Goal: Task Accomplishment & Management: Manage account settings

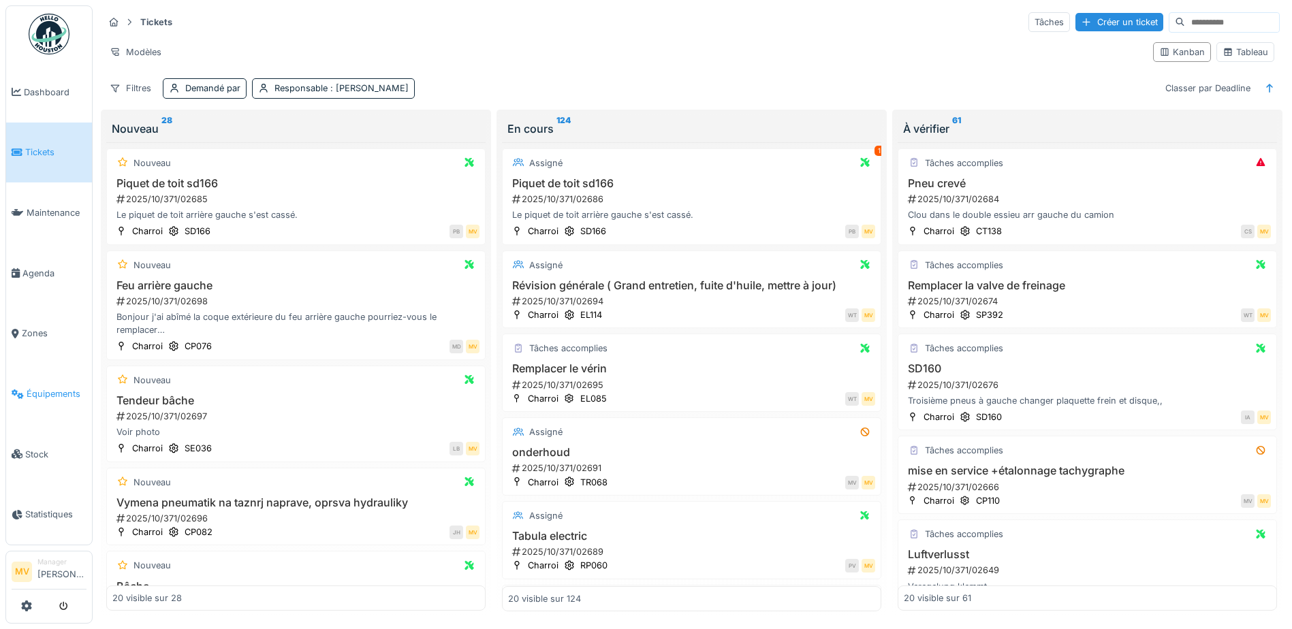
drag, startPoint x: 49, startPoint y: 381, endPoint x: 60, endPoint y: 375, distance: 12.5
click at [49, 381] on link "Équipements" at bounding box center [49, 394] width 86 height 61
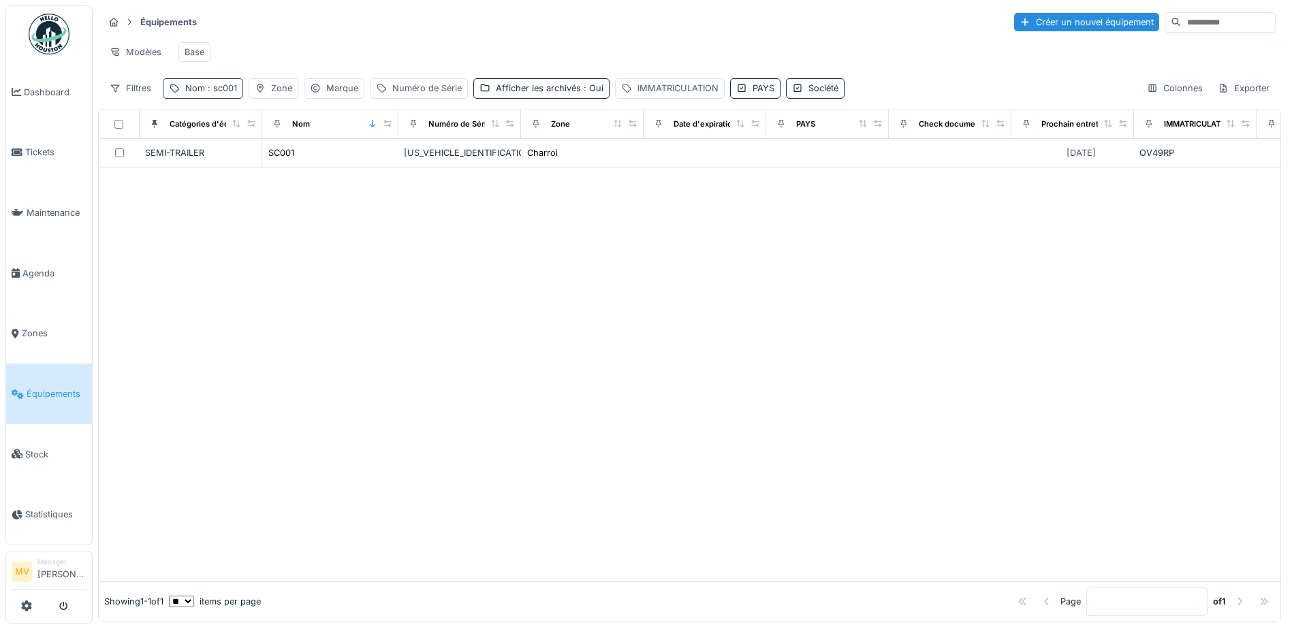
click at [225, 93] on span ": sc001" at bounding box center [221, 88] width 32 height 10
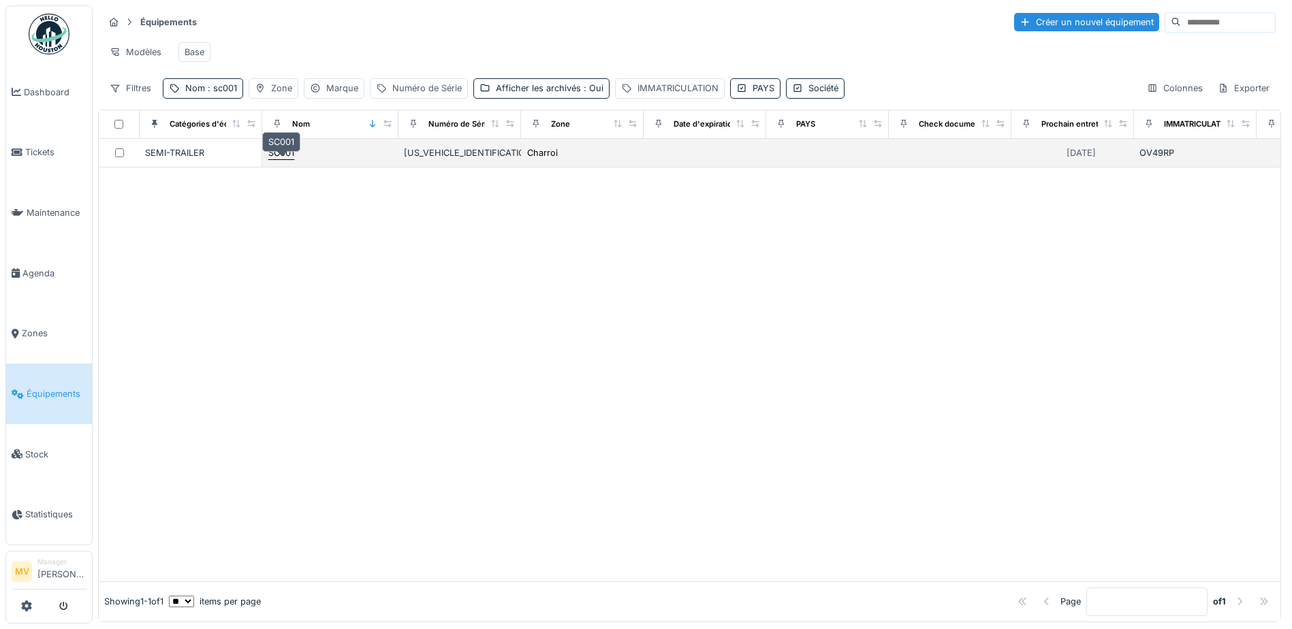
click at [276, 158] on div "SC001" at bounding box center [281, 152] width 26 height 13
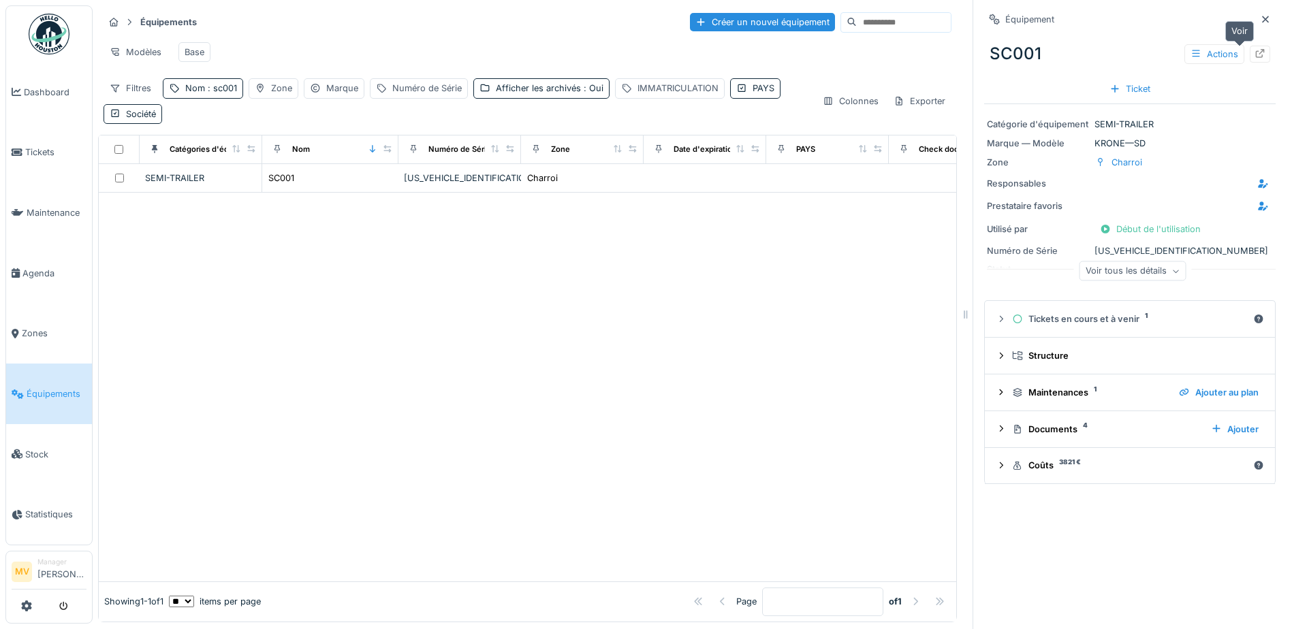
click at [1255, 51] on icon at bounding box center [1260, 53] width 11 height 9
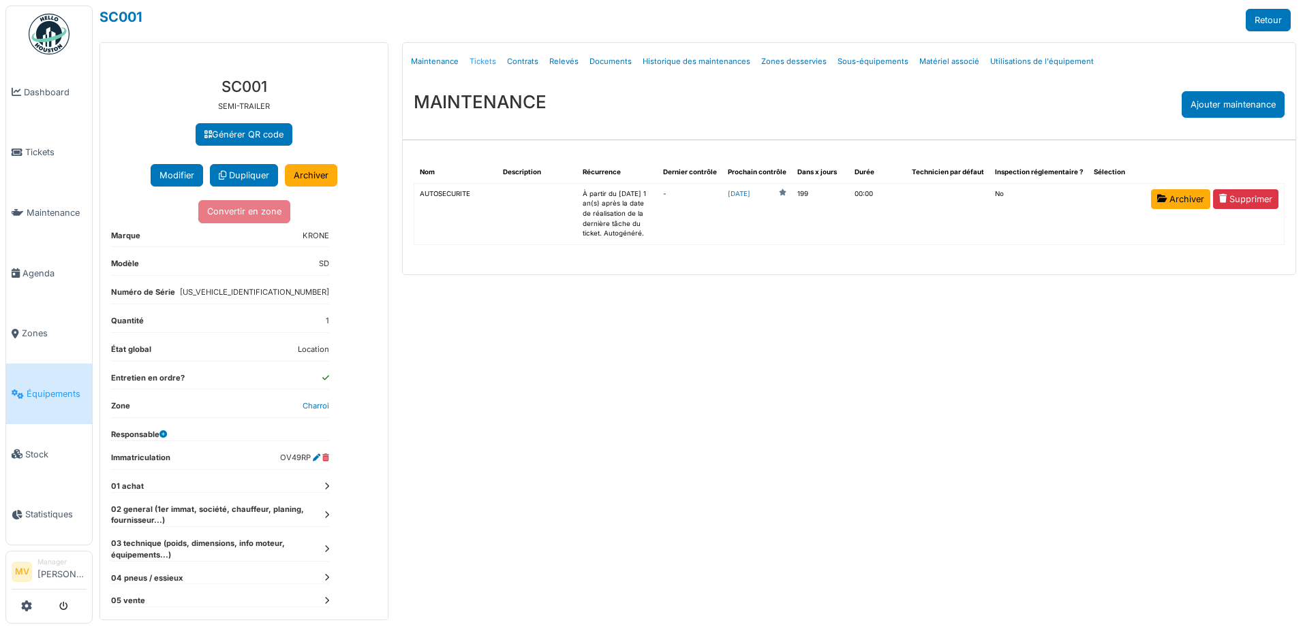
click at [472, 62] on link "Tickets" at bounding box center [482, 62] width 37 height 32
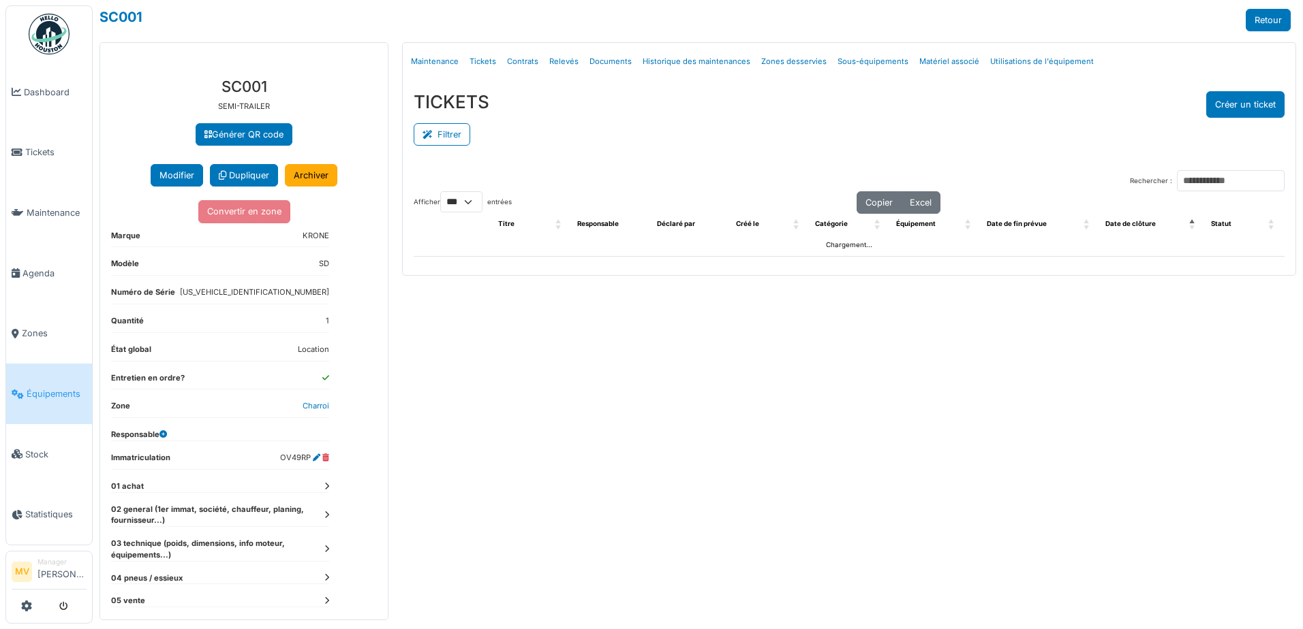
select select "***"
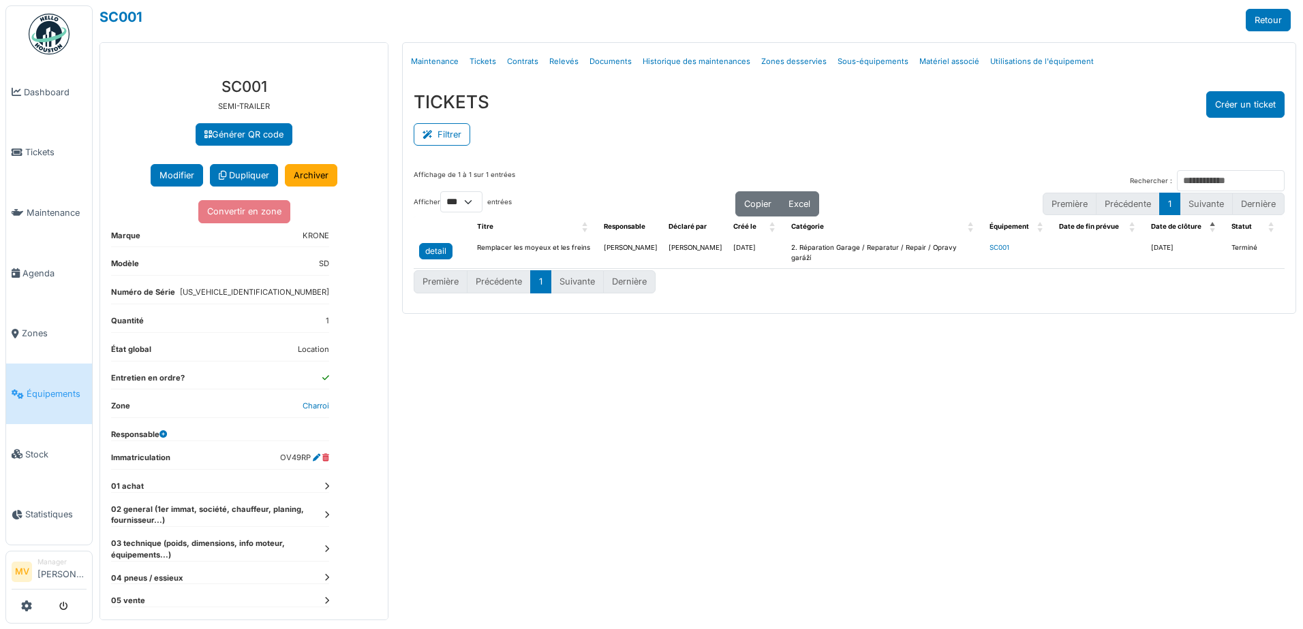
click at [437, 252] on div "detail" at bounding box center [435, 251] width 21 height 12
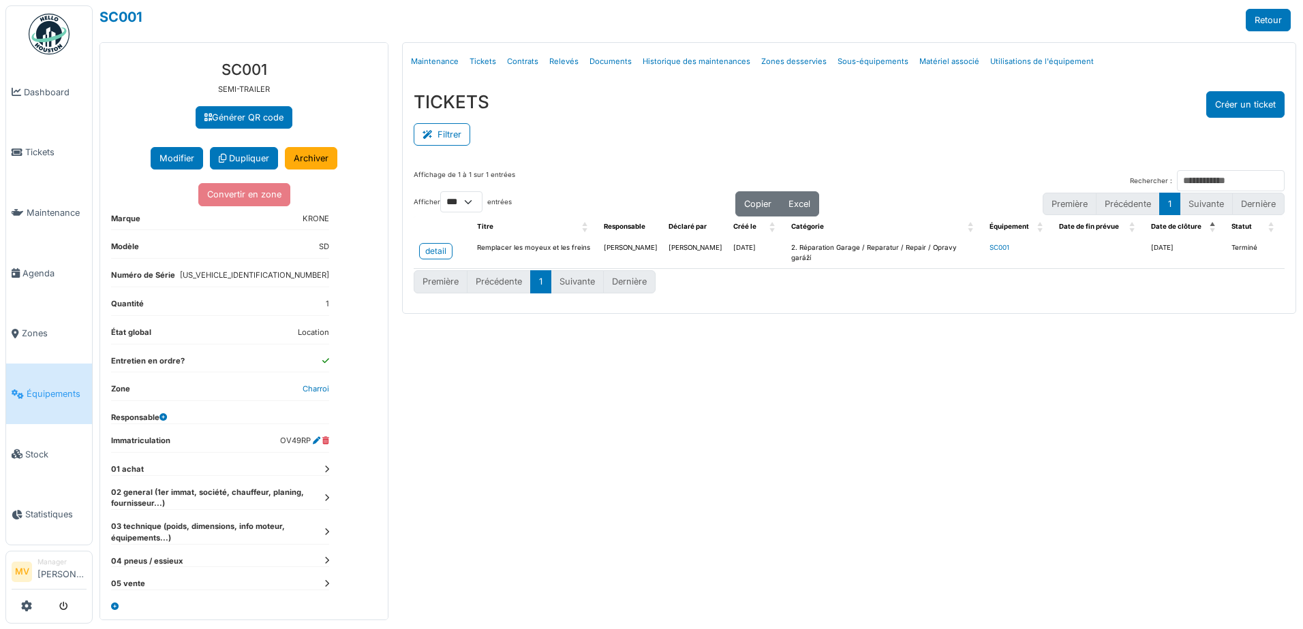
scroll to position [21, 0]
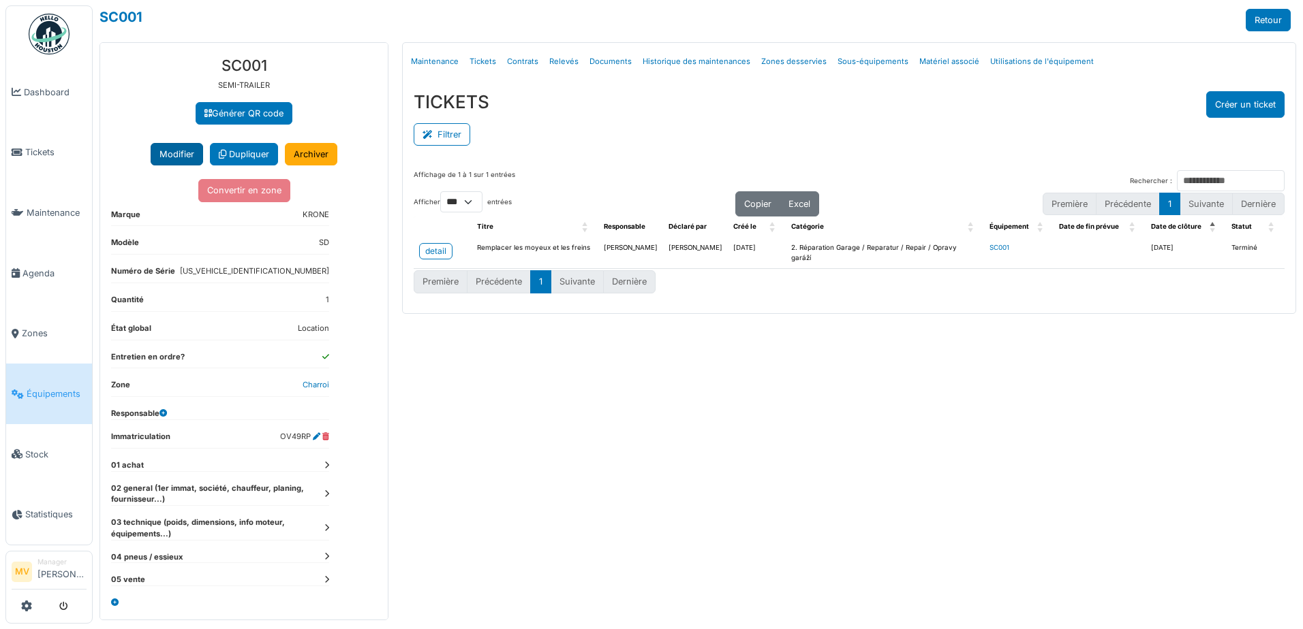
click at [174, 151] on button "Modifier" at bounding box center [177, 154] width 52 height 22
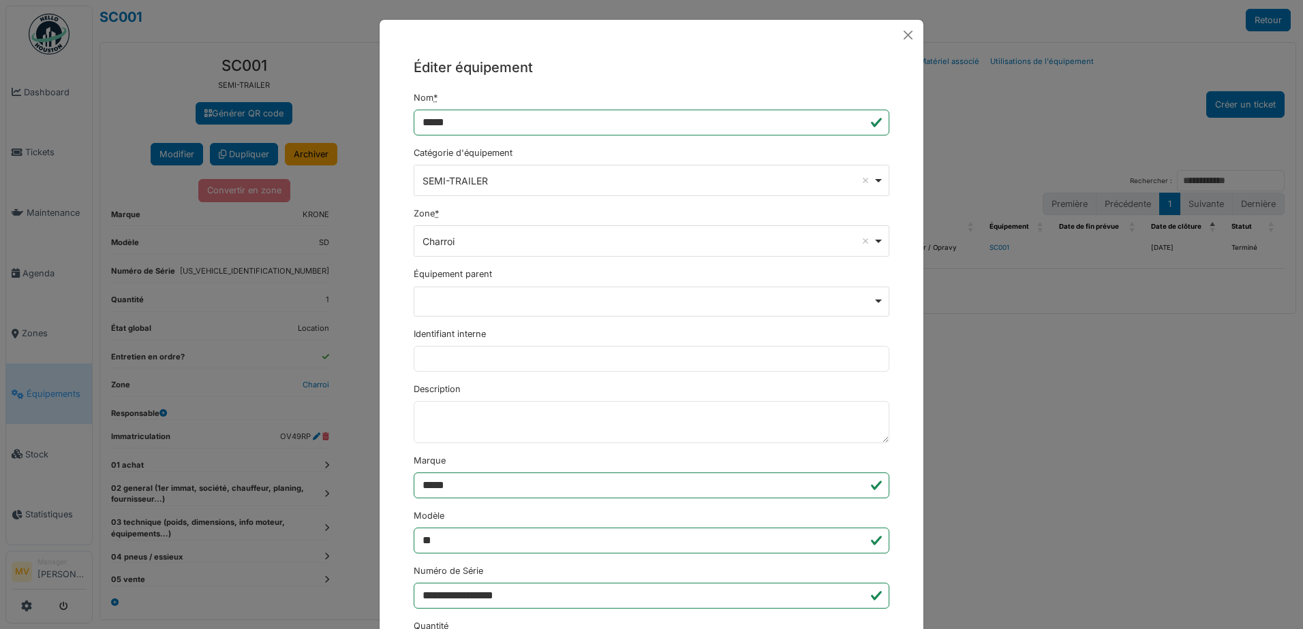
click at [875, 240] on div "Charroi Remove item" at bounding box center [652, 242] width 464 height 20
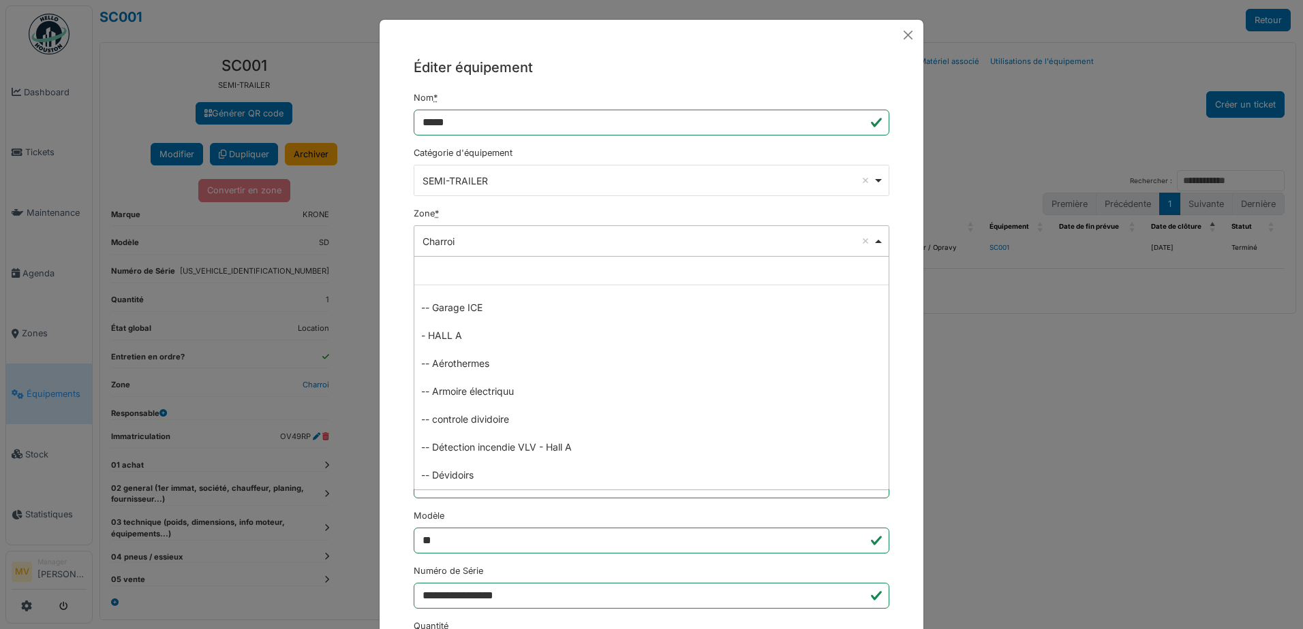
scroll to position [366, 0]
click at [824, 245] on div "Charroi Remove item" at bounding box center [647, 241] width 450 height 14
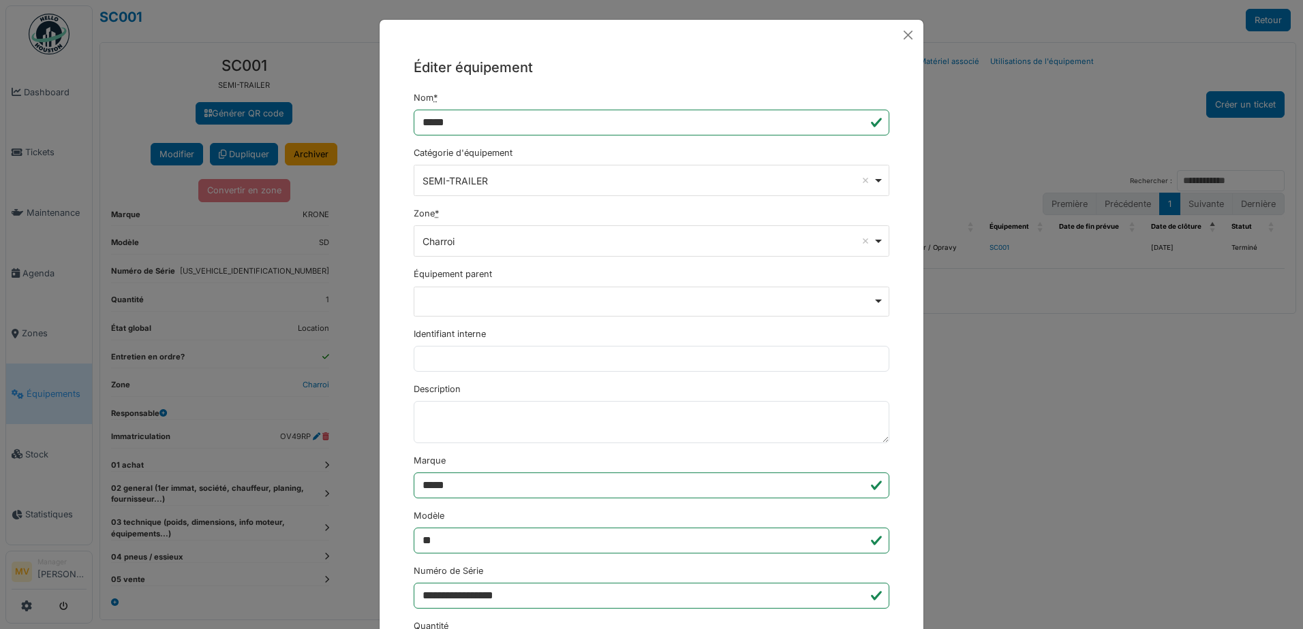
click at [871, 298] on div "Remove item" at bounding box center [652, 300] width 464 height 5
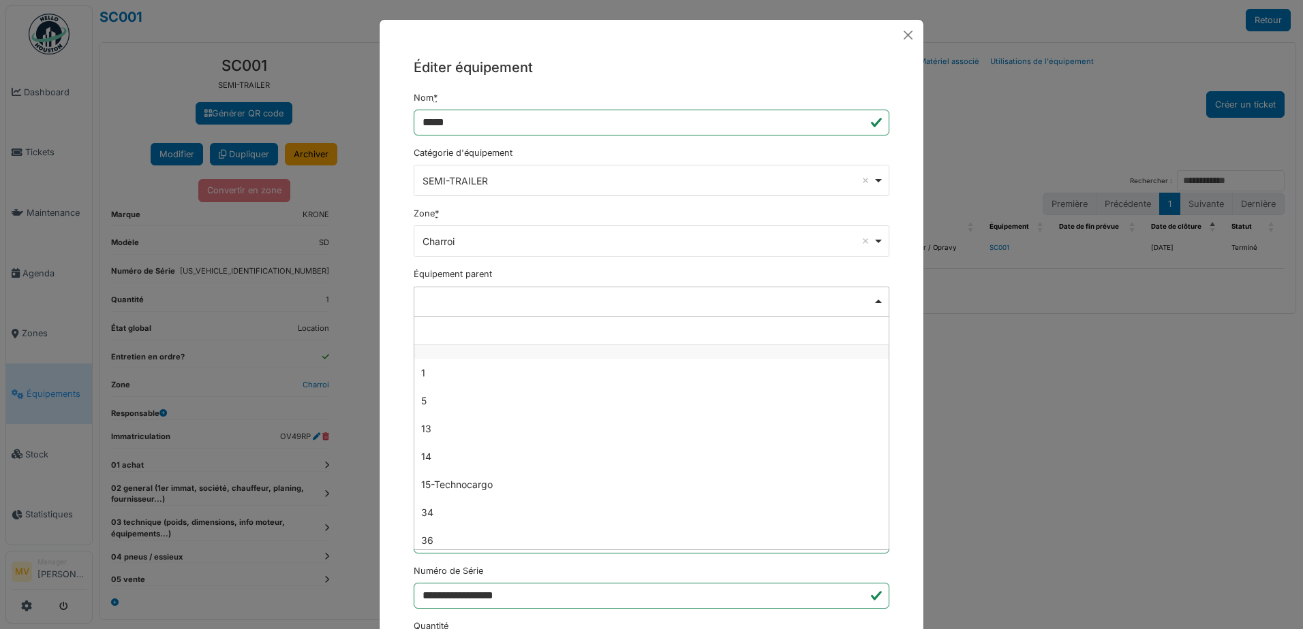
click at [871, 298] on div "Remove item" at bounding box center [652, 300] width 464 height 5
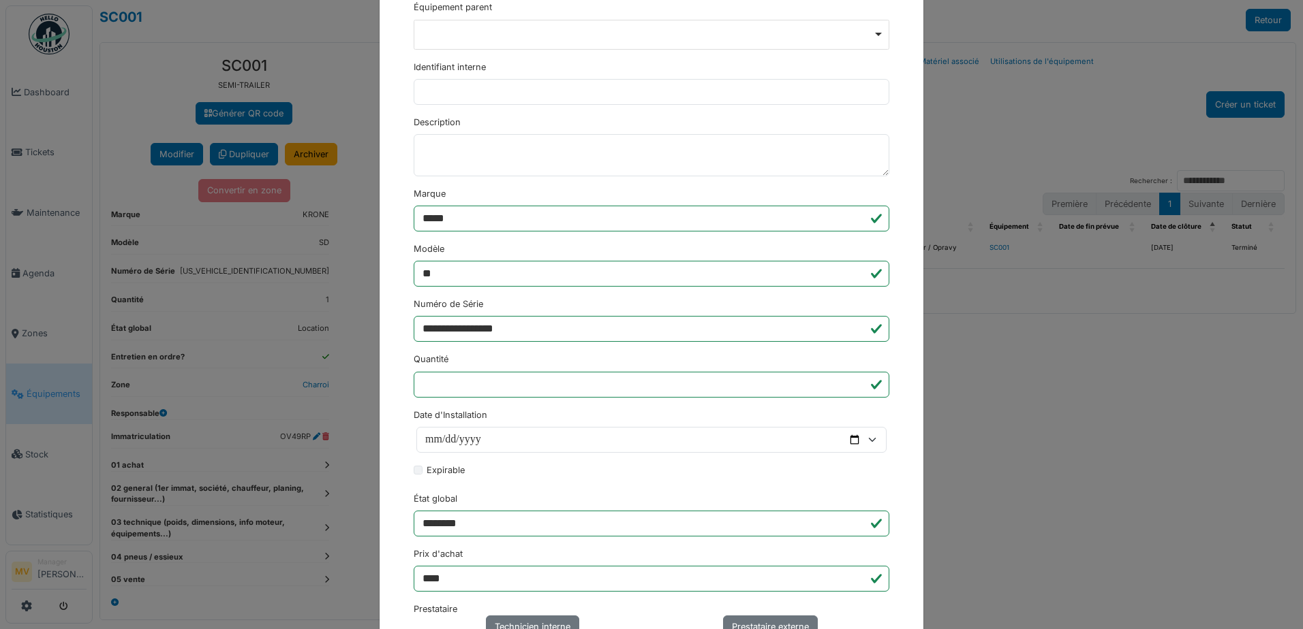
scroll to position [0, 0]
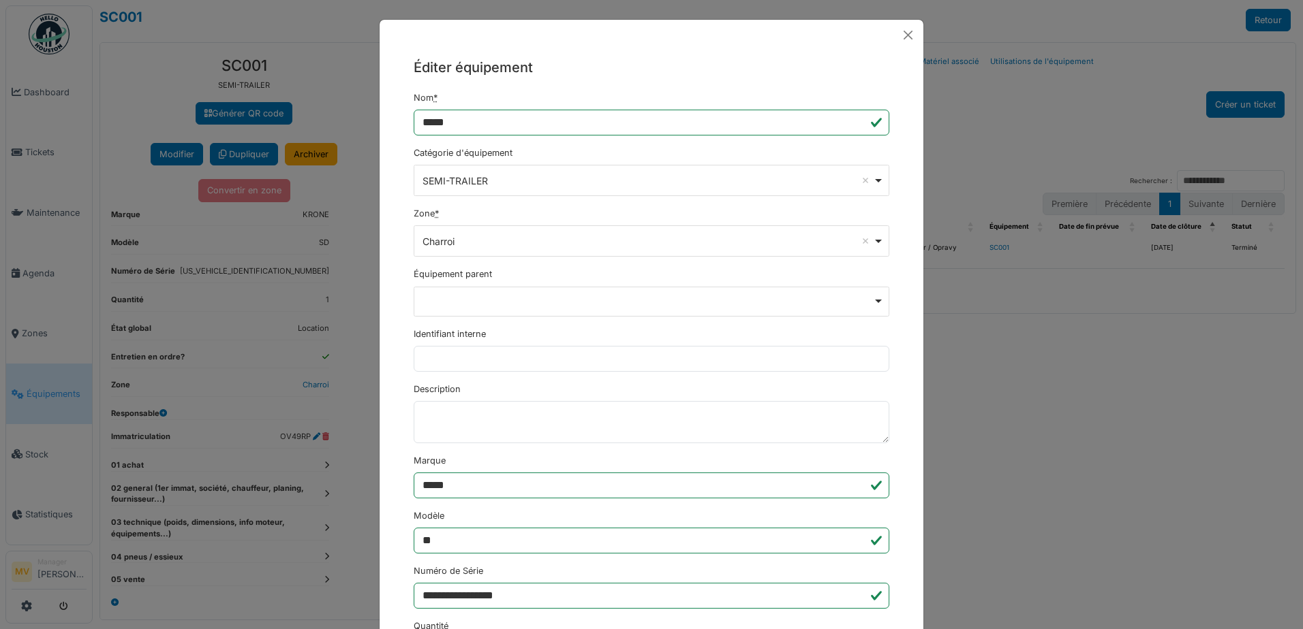
click at [874, 243] on div "Charroi Remove item" at bounding box center [652, 242] width 464 height 20
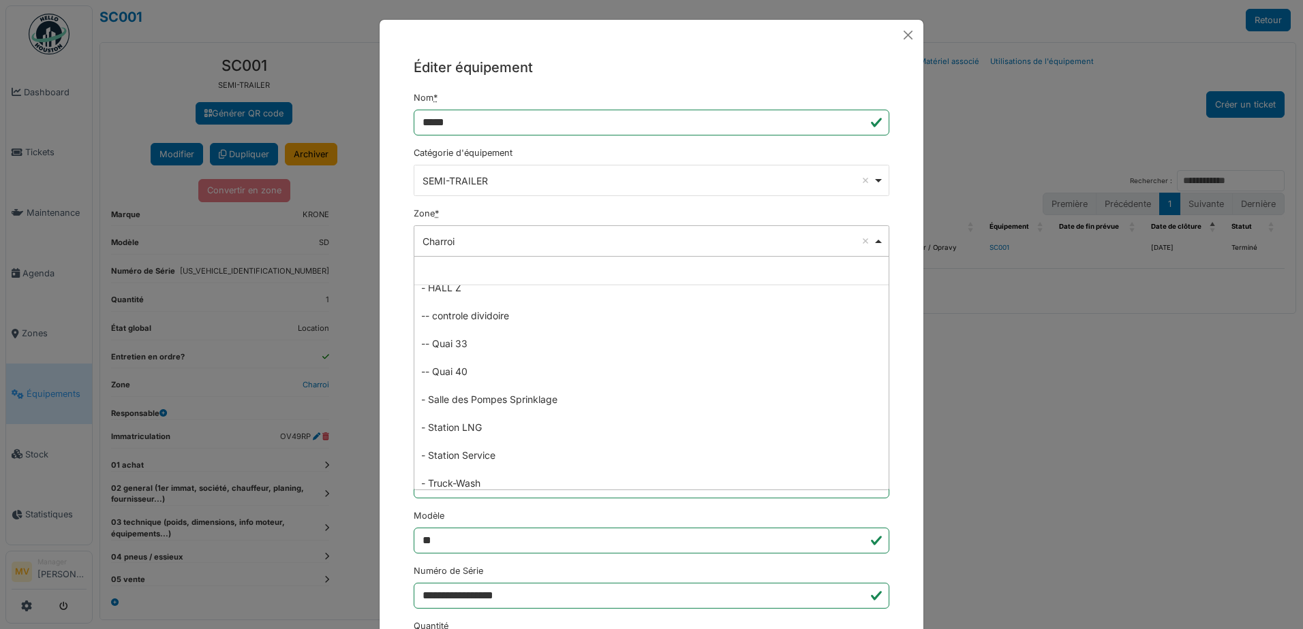
scroll to position [1653, 0]
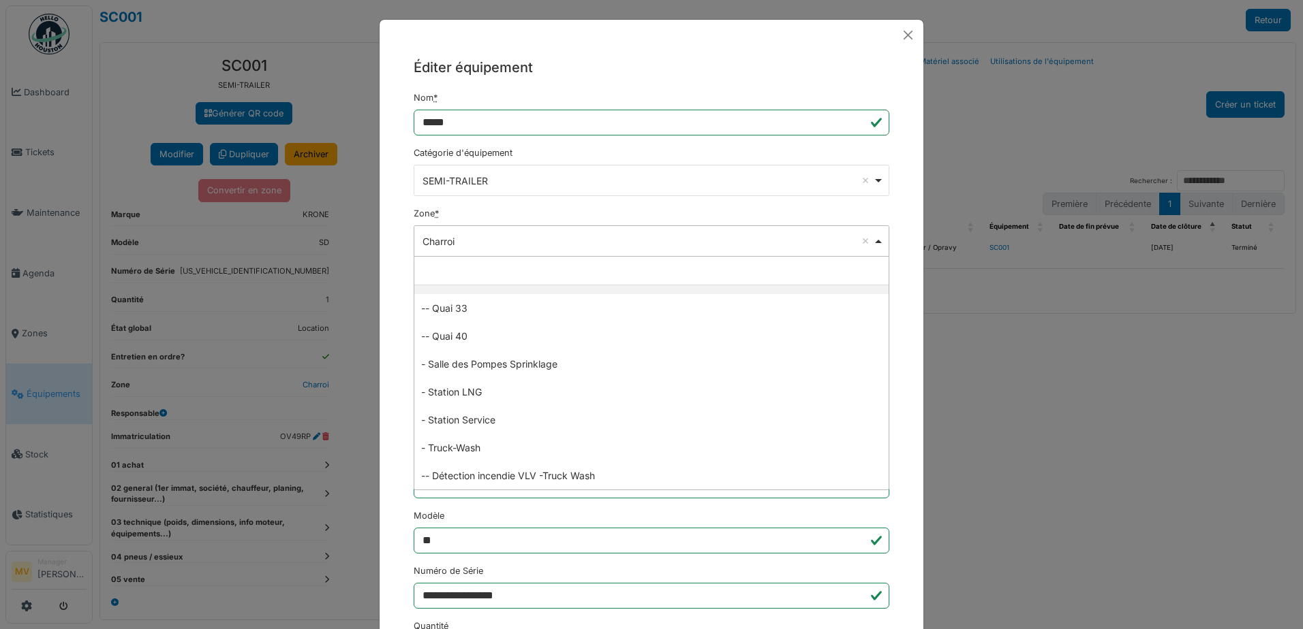
click at [656, 216] on div "Zone * ******* Charroi Remove item Charroi Clients Externes - 0010140- Isoproc …" at bounding box center [652, 232] width 476 height 50
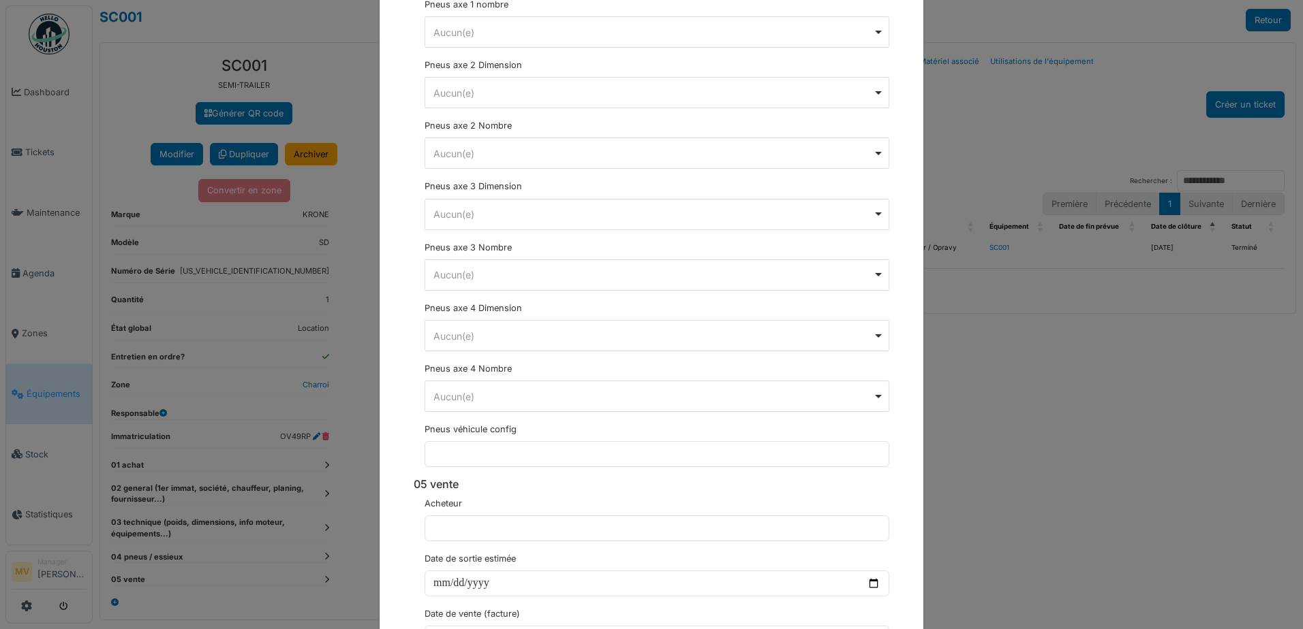
scroll to position [3747, 0]
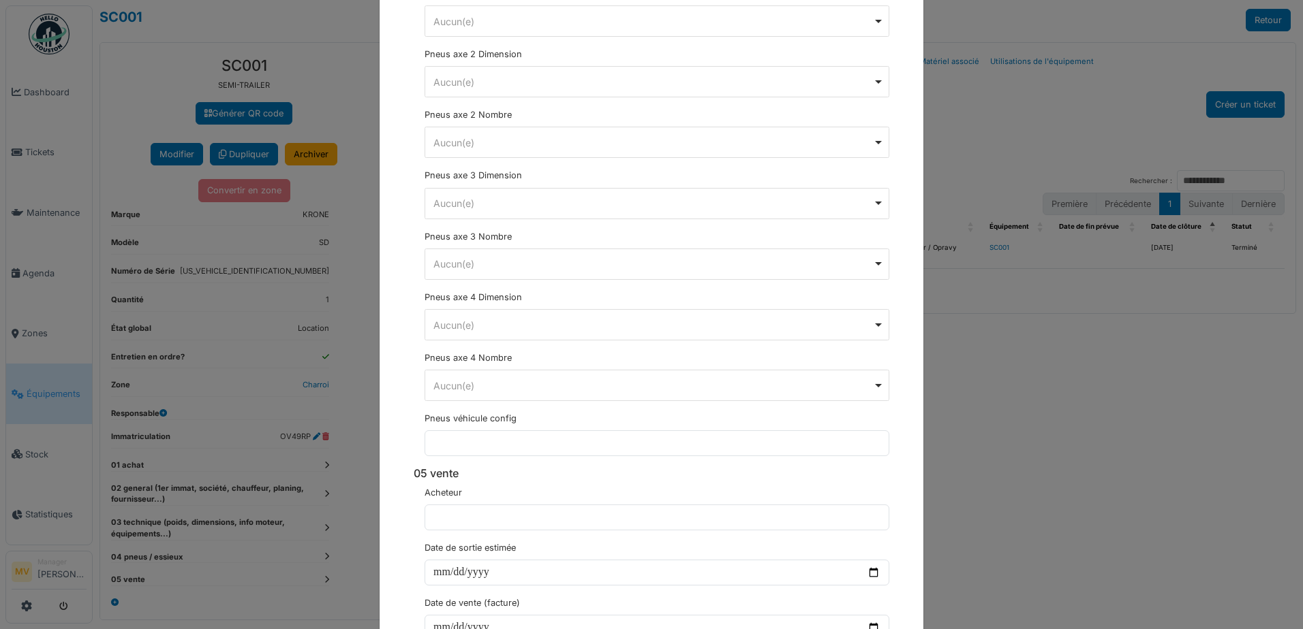
click at [1020, 395] on div "**********" at bounding box center [651, 314] width 1303 height 629
